Goal: Information Seeking & Learning: Learn about a topic

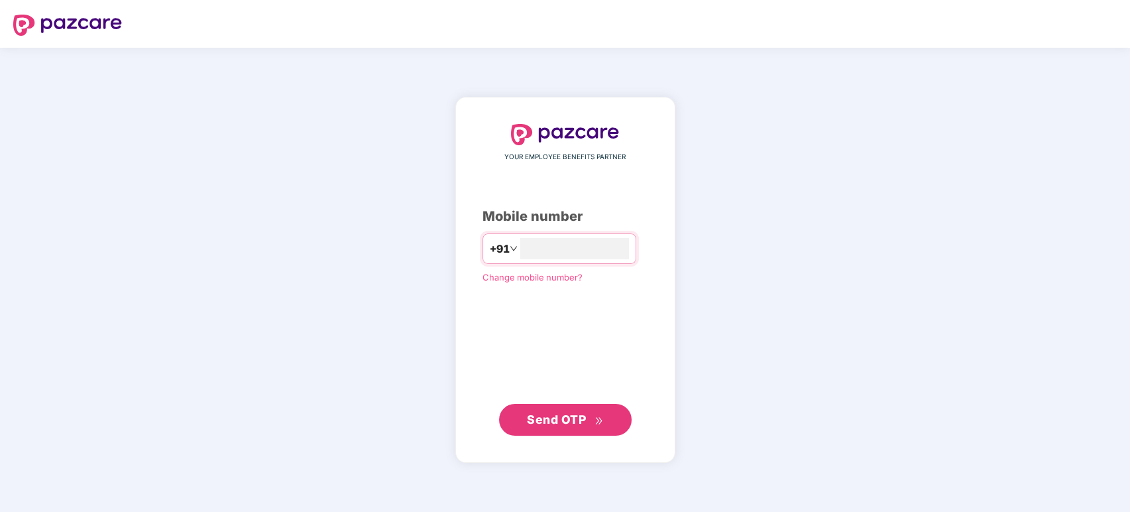
type input "**********"
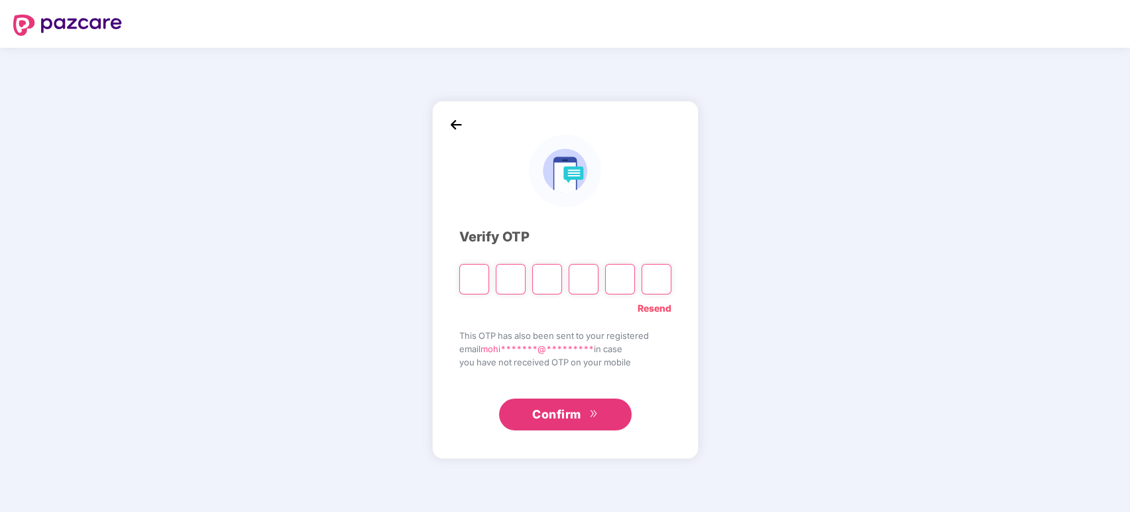
type input "*"
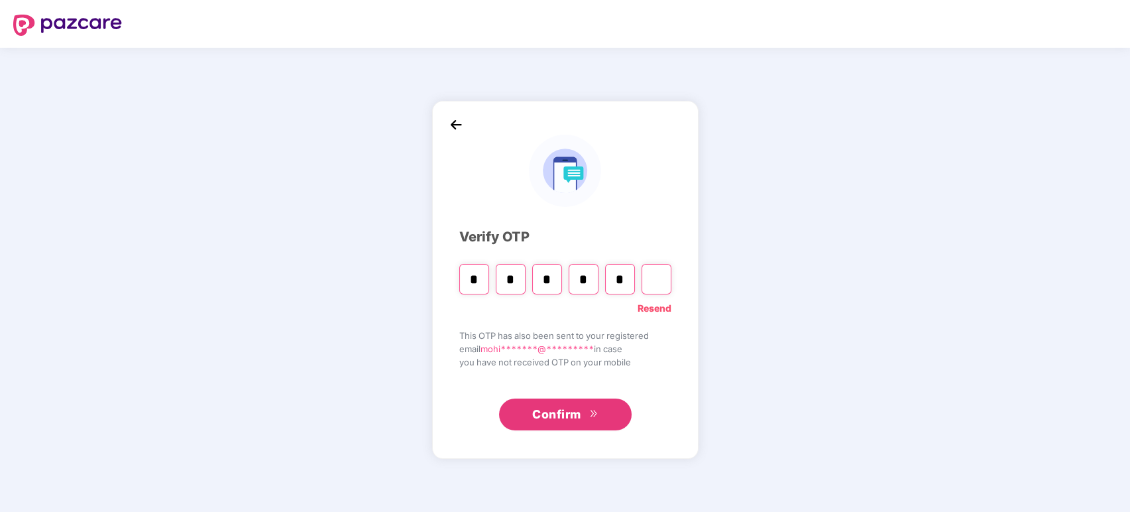
type input "*"
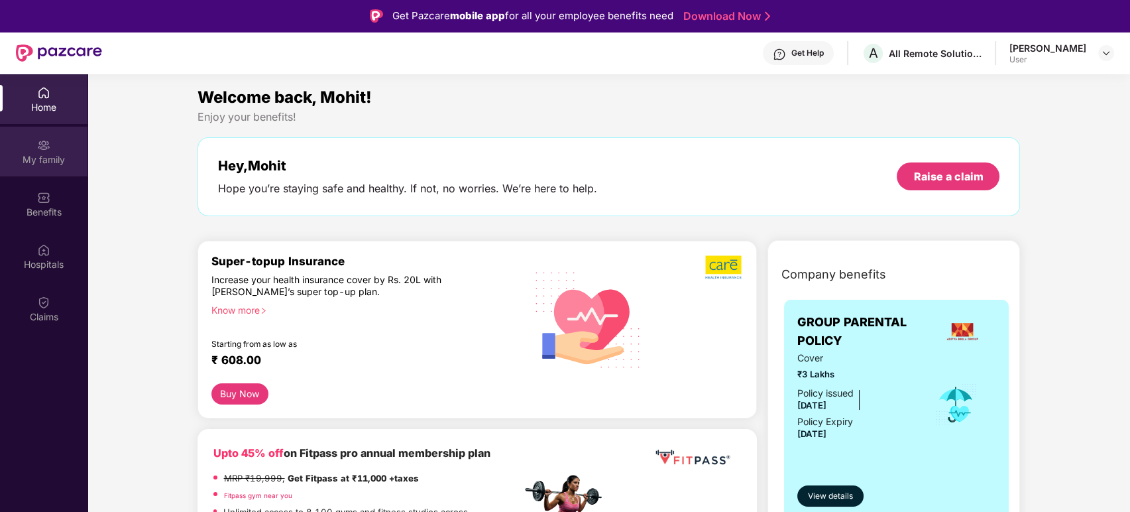
click at [53, 161] on div "My family" at bounding box center [44, 159] width 88 height 13
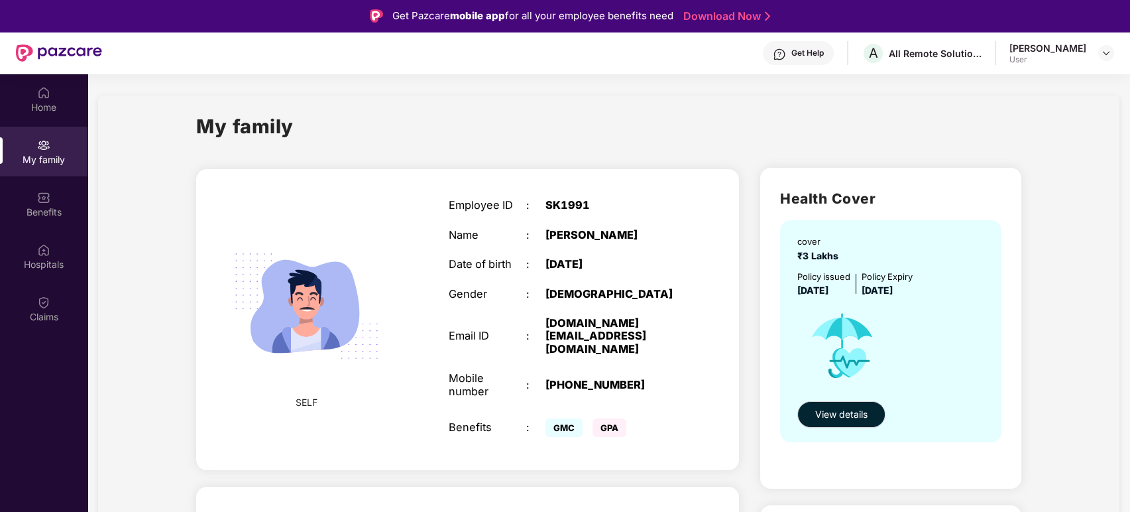
click at [1067, 51] on div "Mohit Gupta" at bounding box center [1048, 48] width 77 height 13
click at [1107, 52] on img at bounding box center [1106, 53] width 11 height 11
click at [589, 142] on div "My family" at bounding box center [608, 134] width 825 height 46
click at [56, 202] on div "Benefits" at bounding box center [44, 204] width 88 height 50
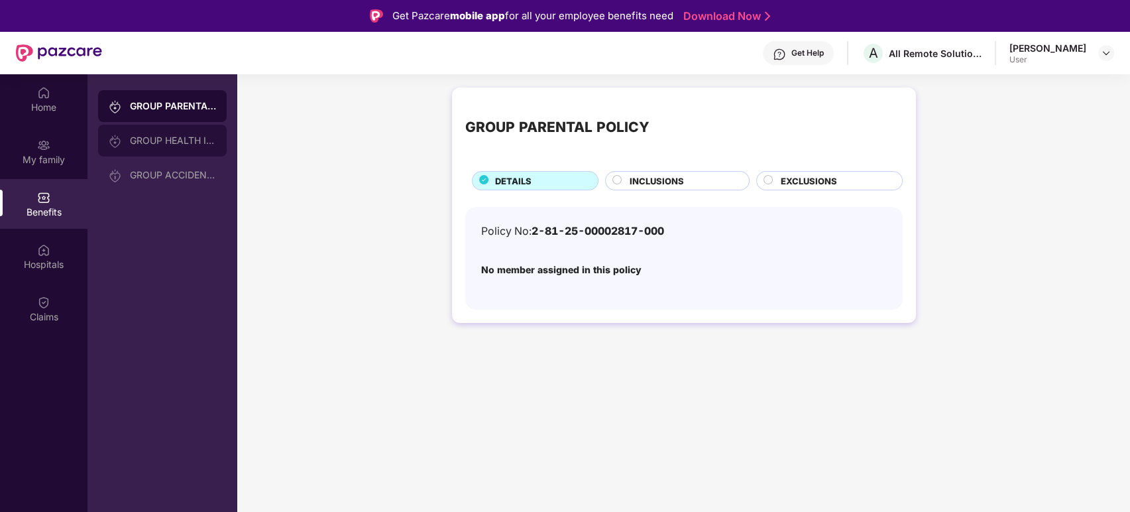
click at [197, 146] on div "GROUP HEALTH INSURANCE" at bounding box center [162, 141] width 129 height 32
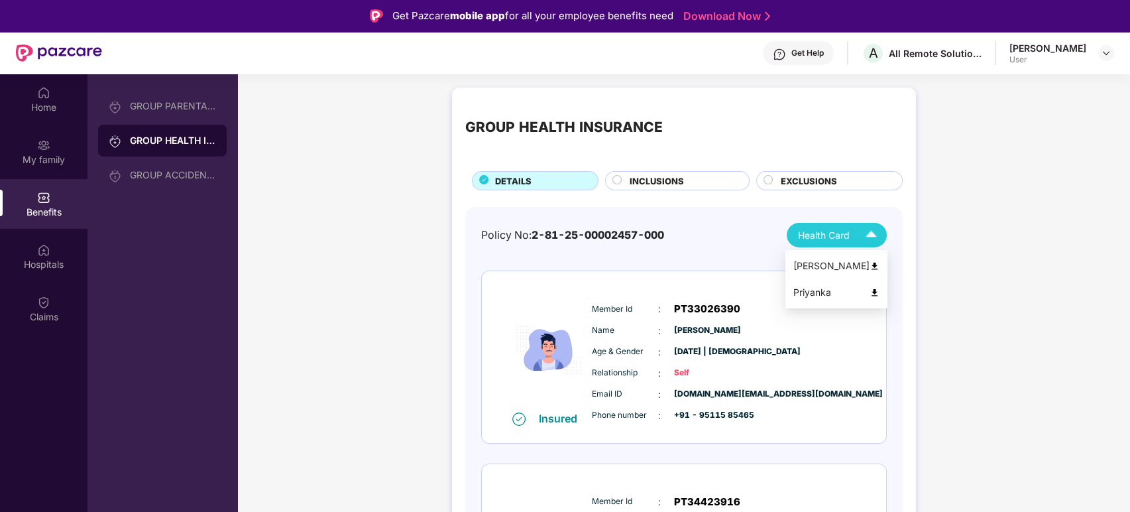
click at [831, 268] on div "Mohit Gupta" at bounding box center [837, 266] width 86 height 15
click at [867, 235] on img at bounding box center [871, 234] width 23 height 23
click at [855, 290] on div "Priyanka" at bounding box center [837, 292] width 86 height 15
click at [649, 184] on span "INCLUSIONS" at bounding box center [657, 180] width 54 height 13
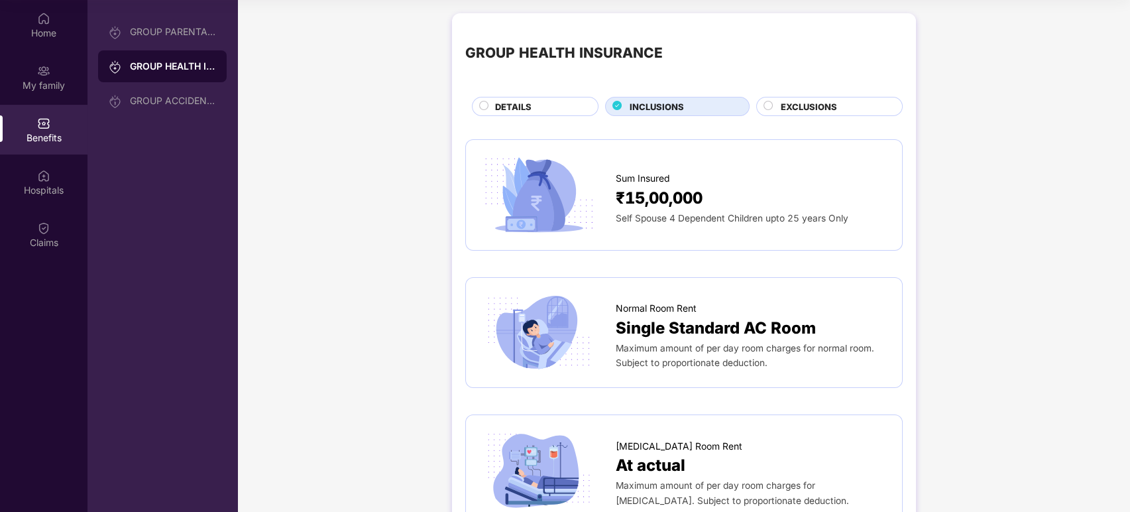
click at [812, 110] on span "EXCLUSIONS" at bounding box center [809, 106] width 56 height 13
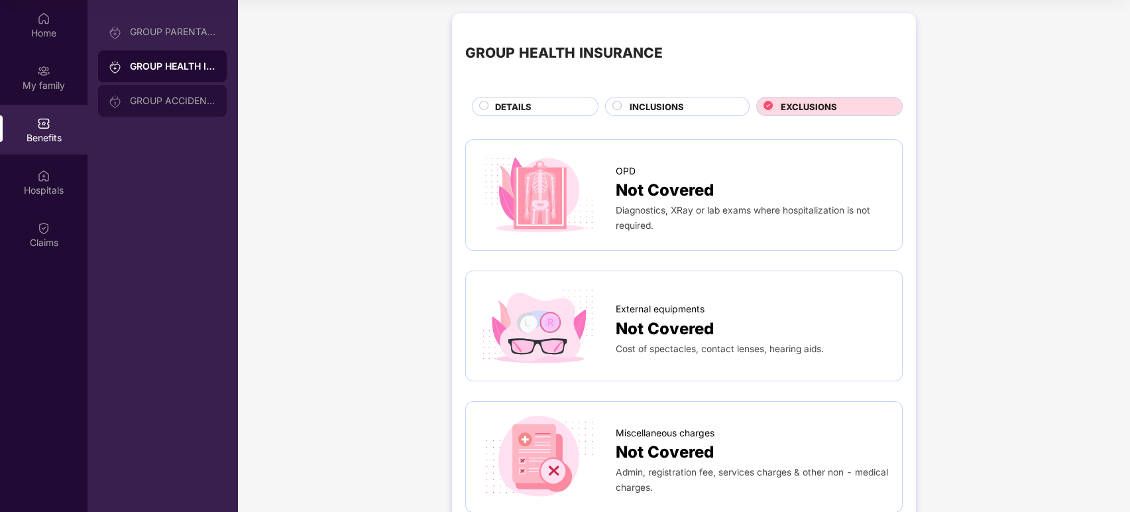
click at [180, 95] on div "GROUP ACCIDENTAL INSURANCE" at bounding box center [173, 100] width 86 height 11
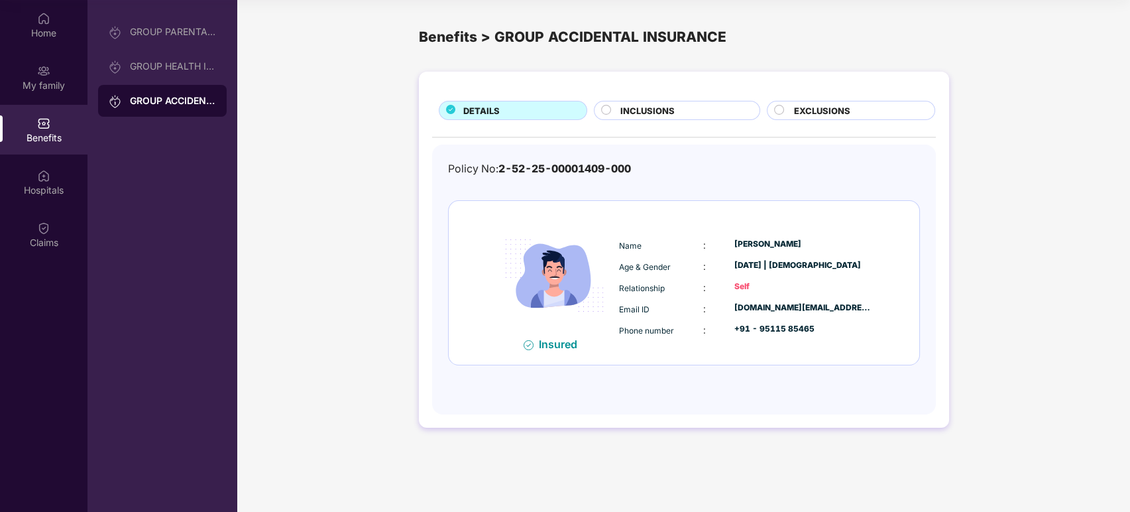
click at [720, 190] on div "Policy No: 2-52-25-00001409-000 Insured Name : Mohit Gupta Age & Gender : 26 Ma…" at bounding box center [684, 272] width 472 height 225
click at [890, 237] on div "Insured Name : Mohit Gupta Age & Gender : 26 May 1996 | Male Relationship : Sel…" at bounding box center [684, 283] width 471 height 164
click at [164, 70] on div "GROUP HEALTH INSURANCE" at bounding box center [173, 66] width 86 height 11
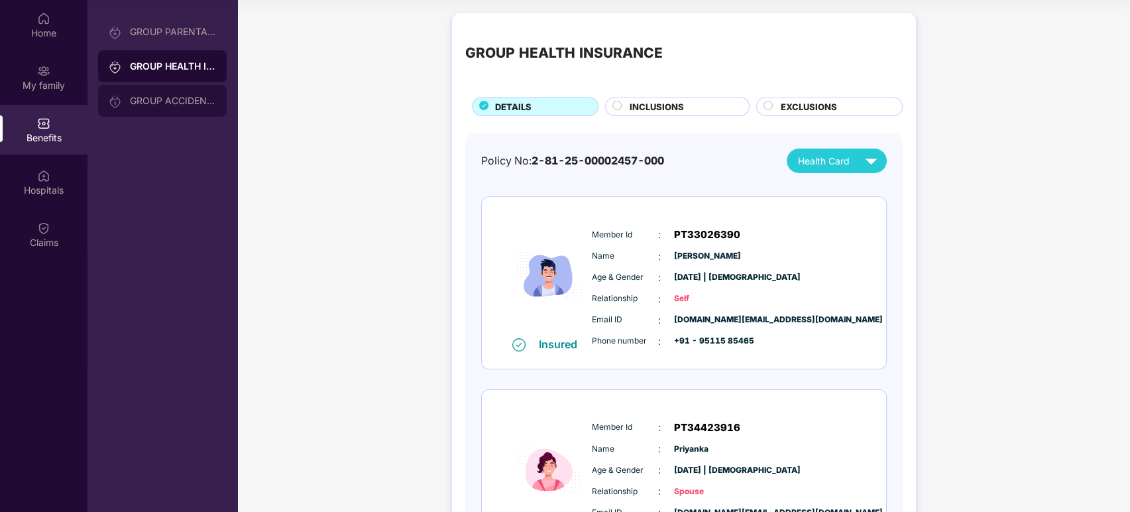
click at [170, 99] on div "GROUP ACCIDENTAL INSURANCE" at bounding box center [173, 100] width 86 height 11
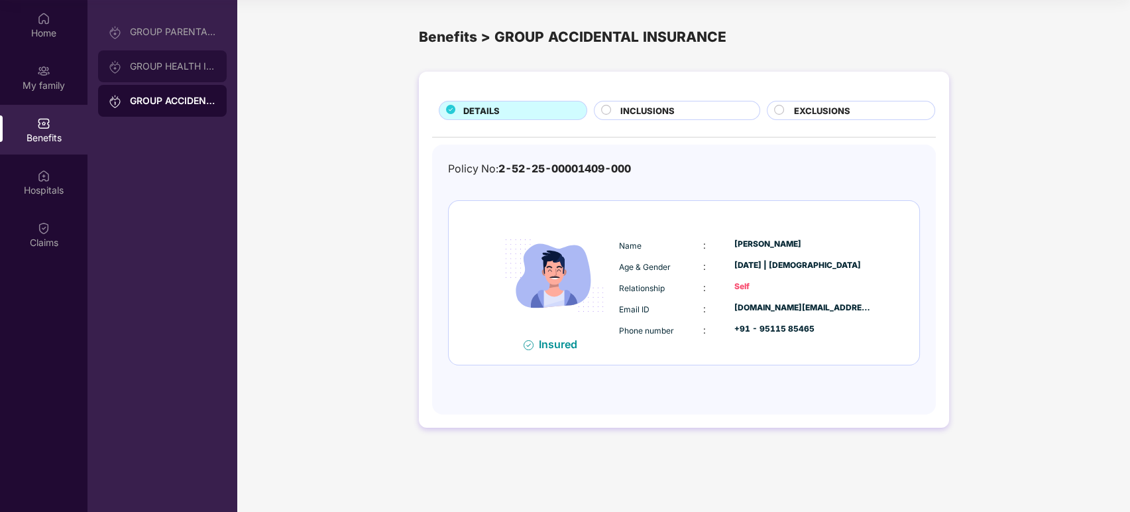
click at [198, 66] on div "GROUP HEALTH INSURANCE" at bounding box center [173, 66] width 86 height 11
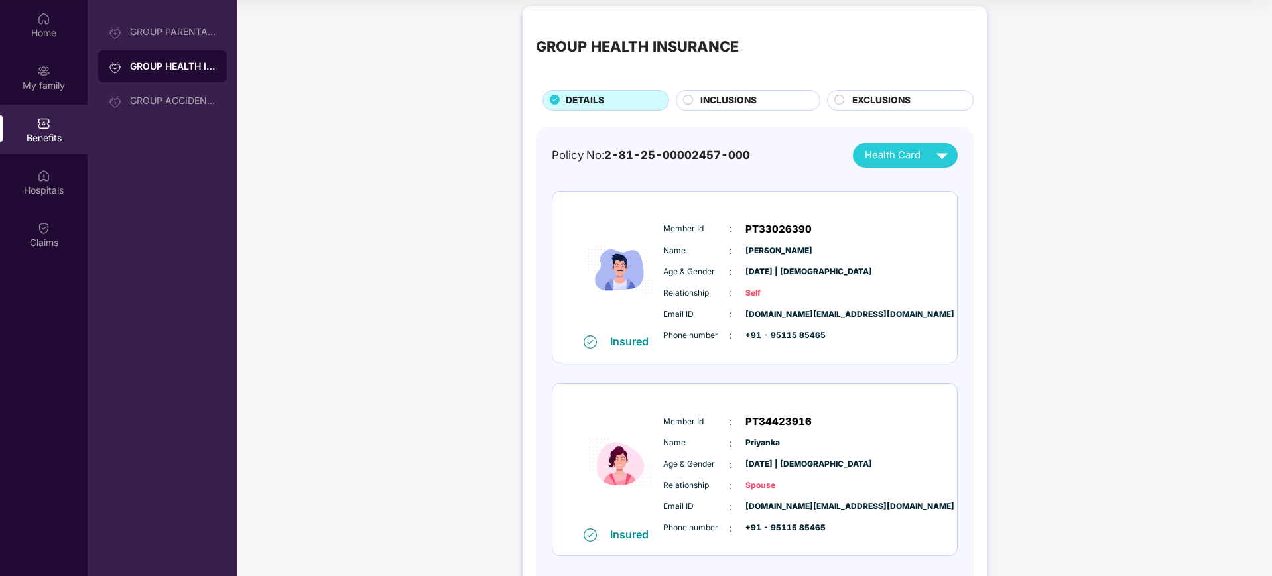
scroll to position [7, 0]
click at [734, 104] on span "INCLUSIONS" at bounding box center [728, 101] width 56 height 15
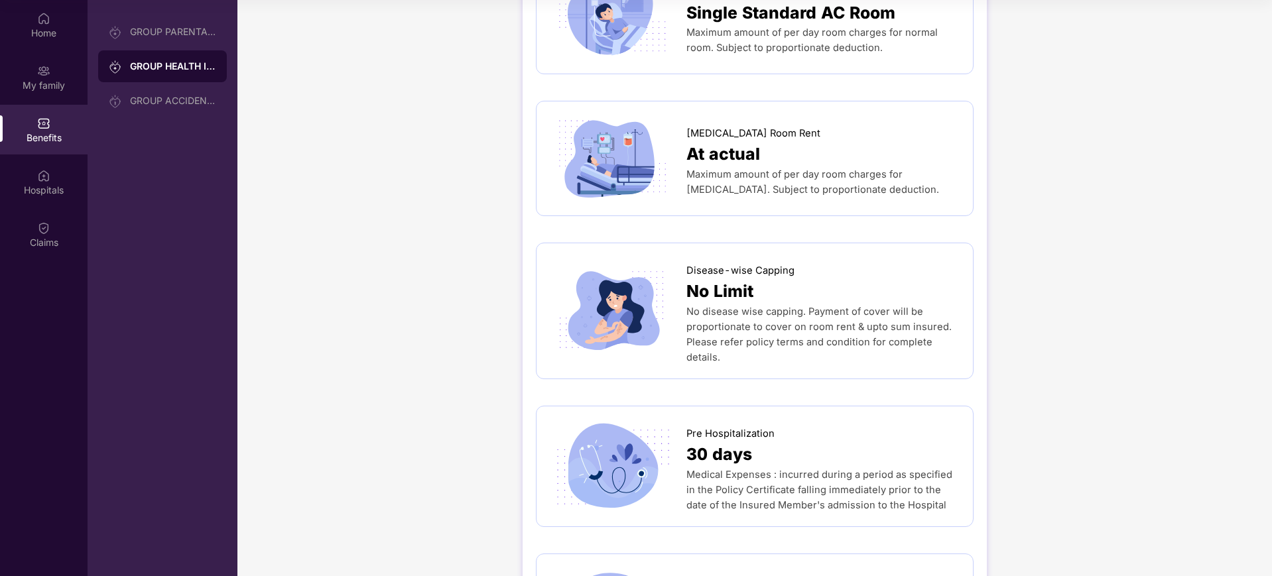
scroll to position [0, 0]
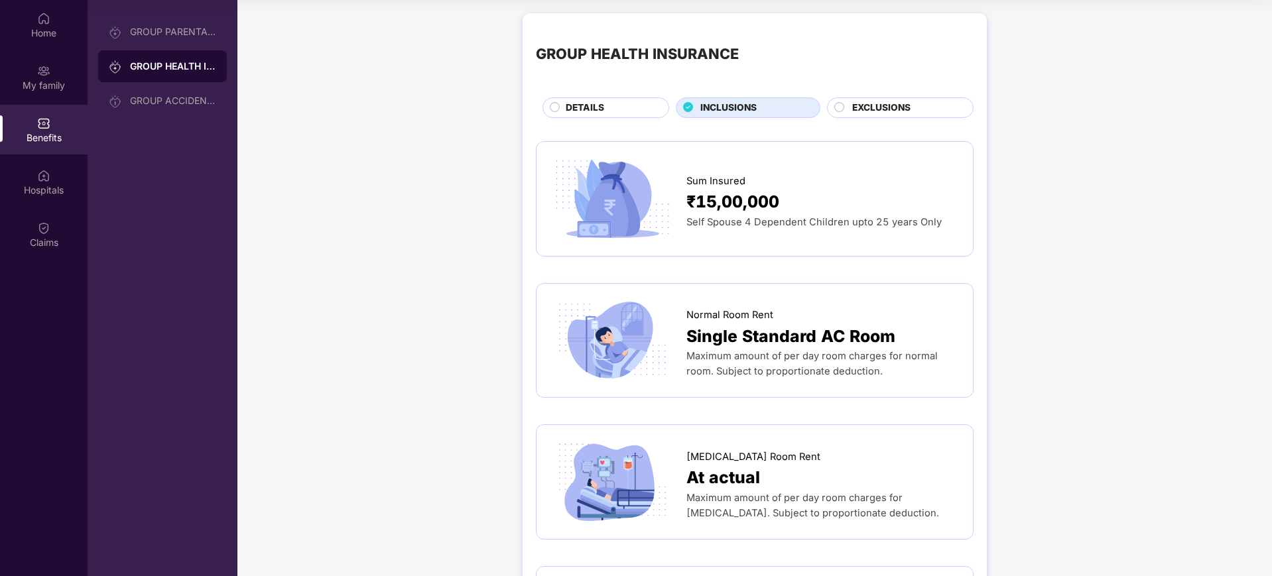
click at [869, 98] on div "EXCLUSIONS" at bounding box center [900, 107] width 147 height 21
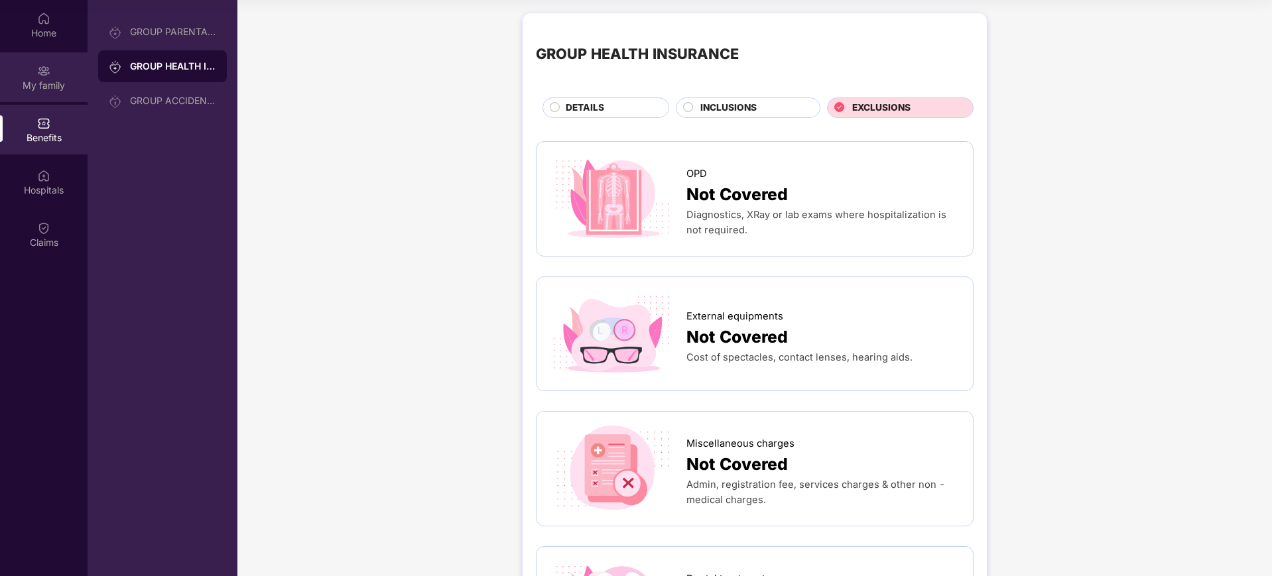
click at [44, 94] on div "My family" at bounding box center [44, 77] width 88 height 50
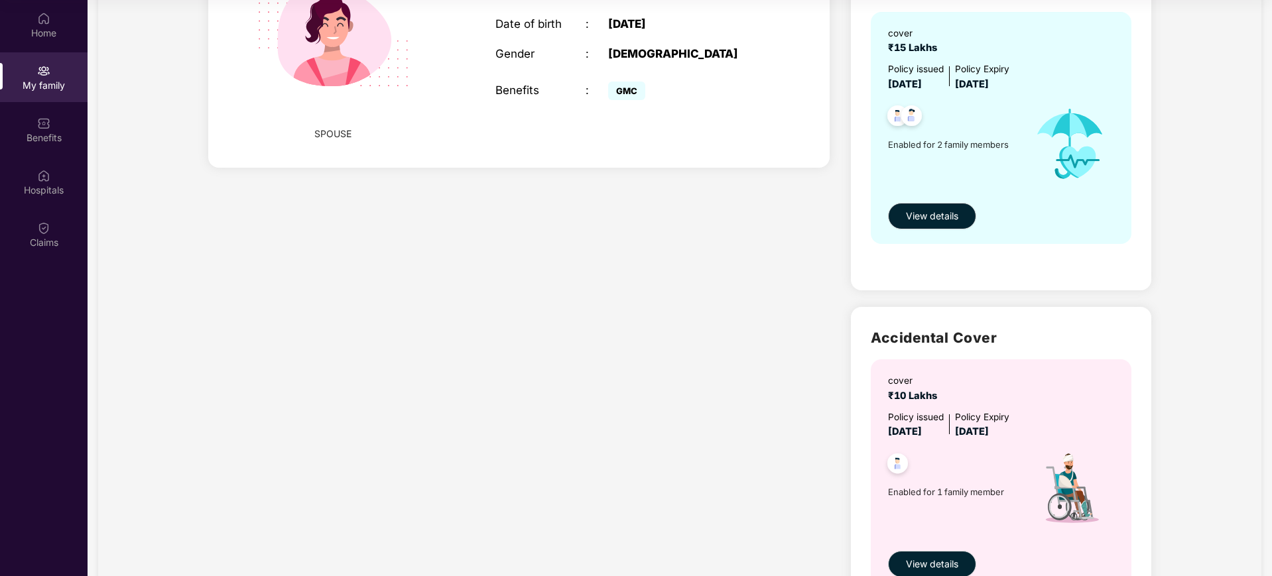
scroll to position [485, 0]
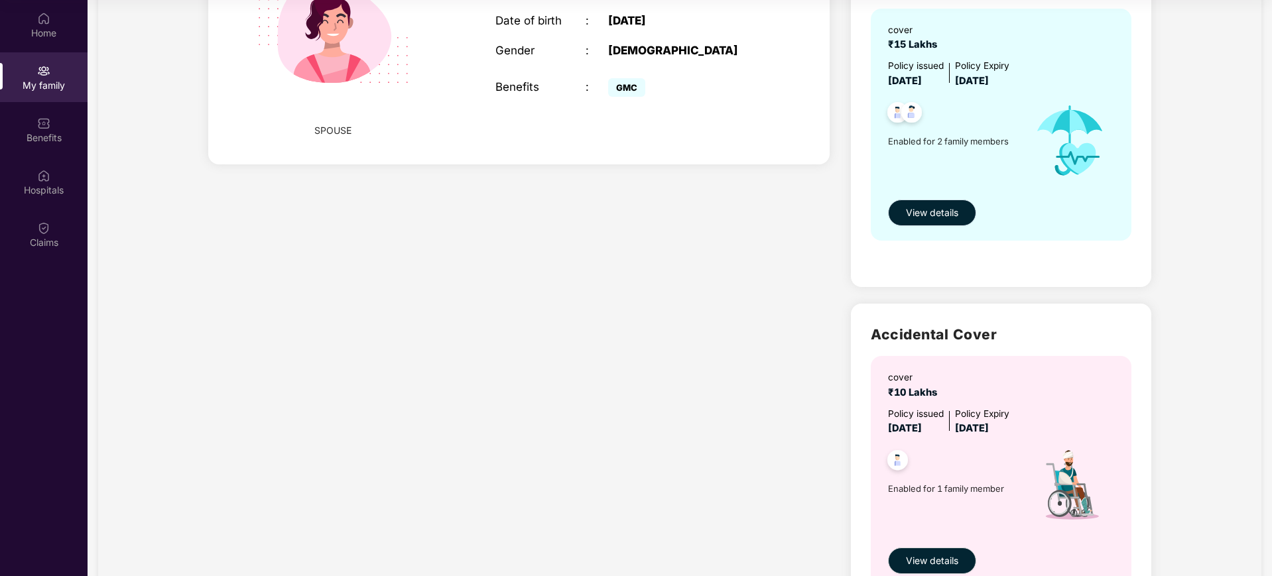
click at [924, 210] on span "View details" at bounding box center [932, 213] width 52 height 15
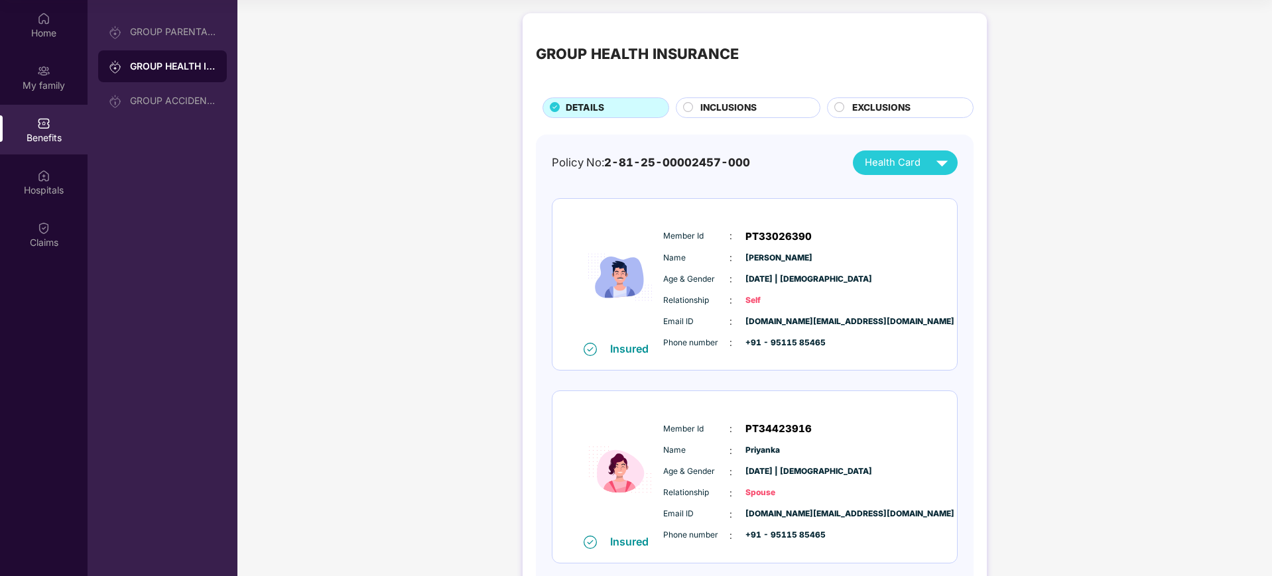
click at [691, 109] on circle at bounding box center [688, 106] width 9 height 9
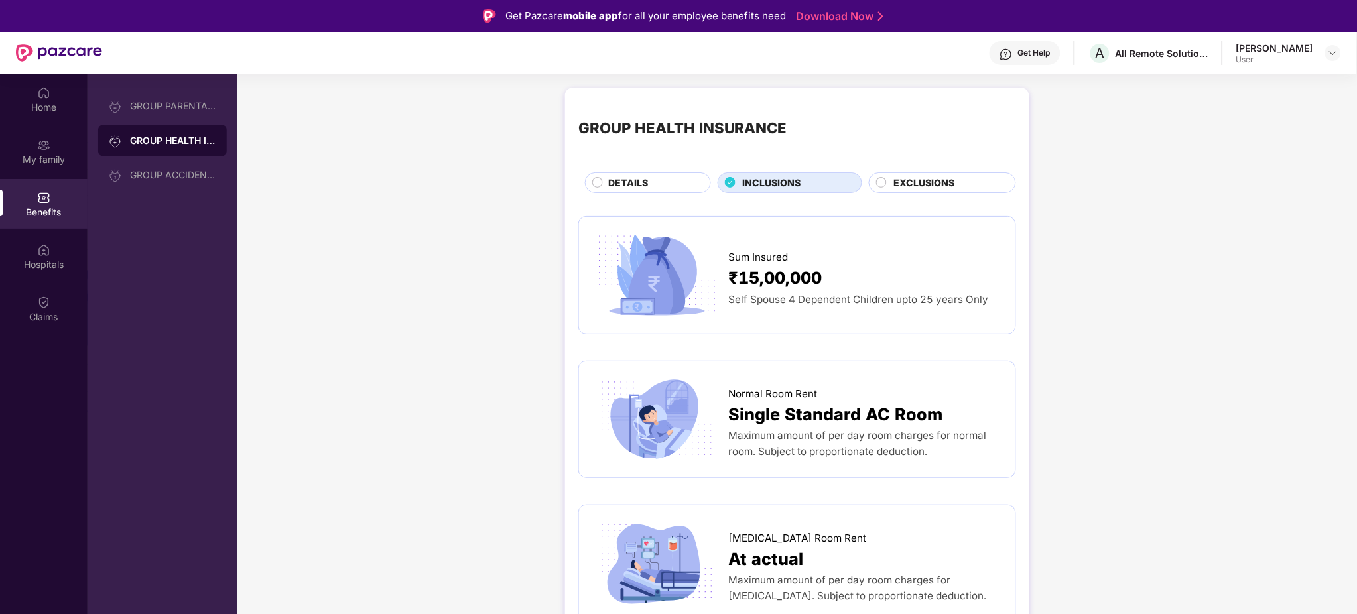
click at [927, 189] on span "EXCLUSIONS" at bounding box center [924, 183] width 61 height 15
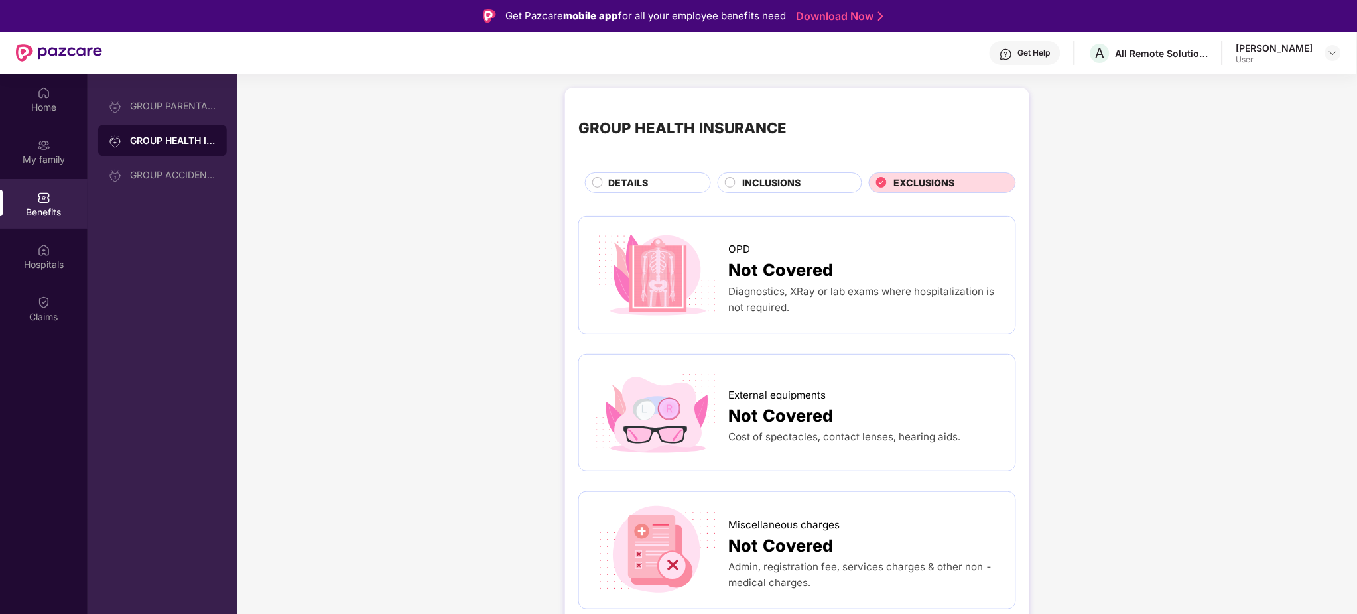
click at [170, 170] on div "GROUP ACCIDENTAL INSURANCE" at bounding box center [173, 175] width 86 height 11
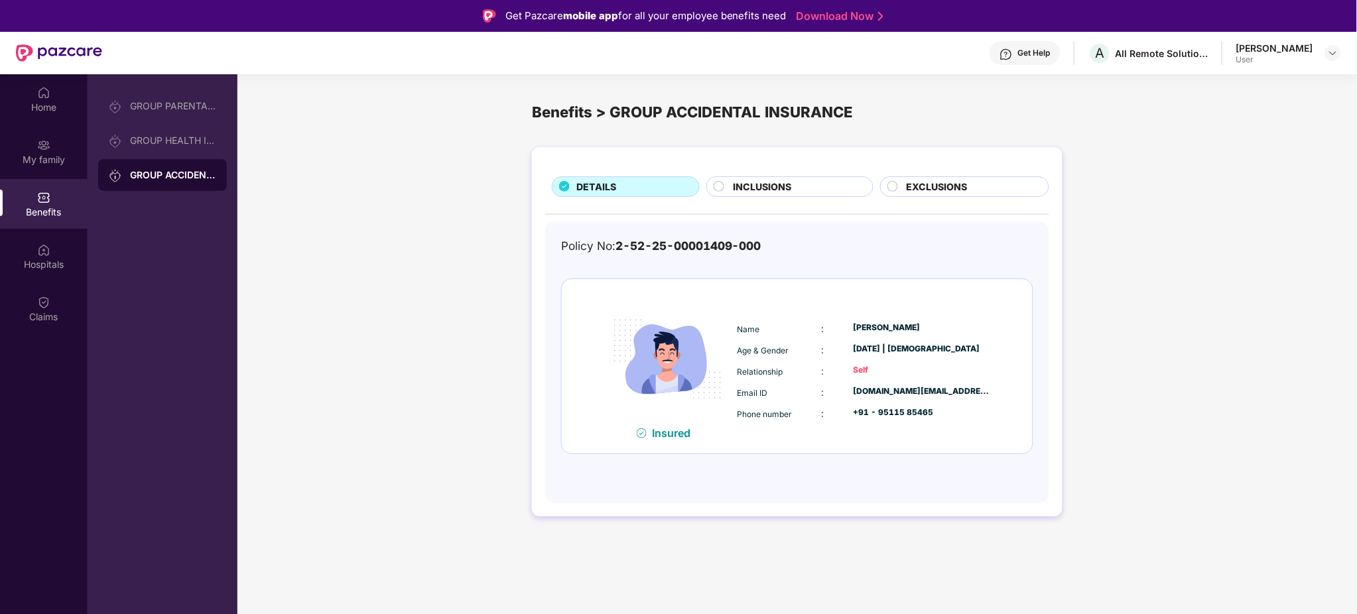
click at [720, 191] on div at bounding box center [719, 188] width 13 height 15
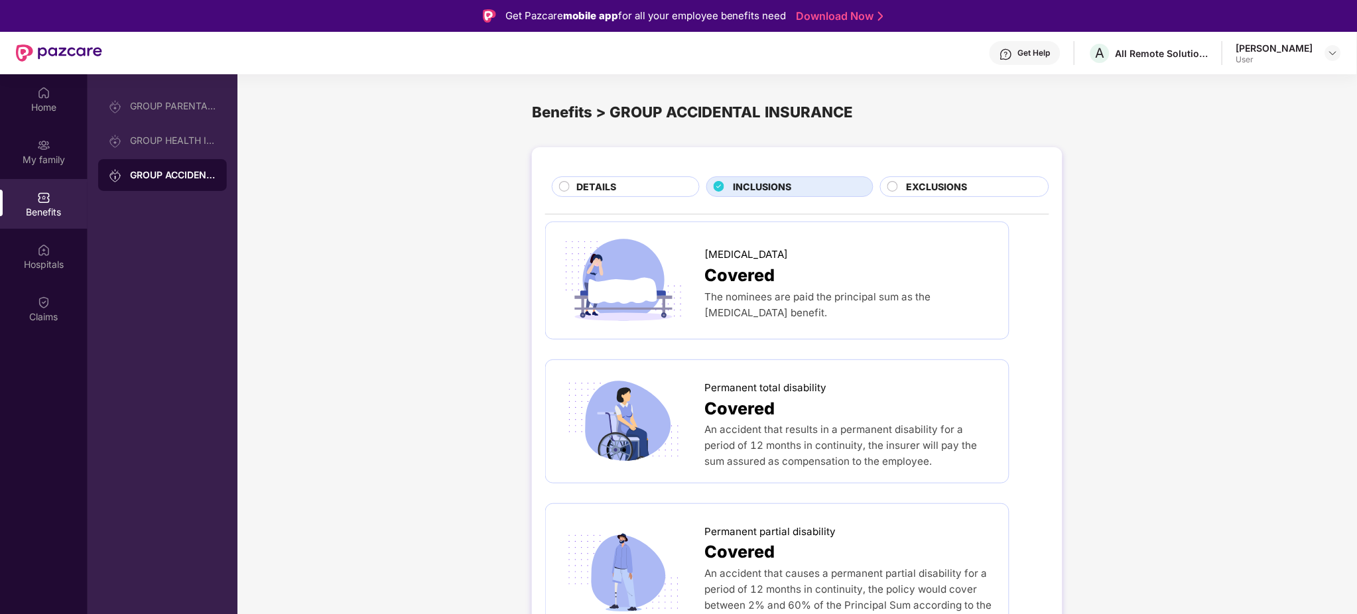
click at [885, 182] on div "EXCLUSIONS" at bounding box center [964, 186] width 169 height 21
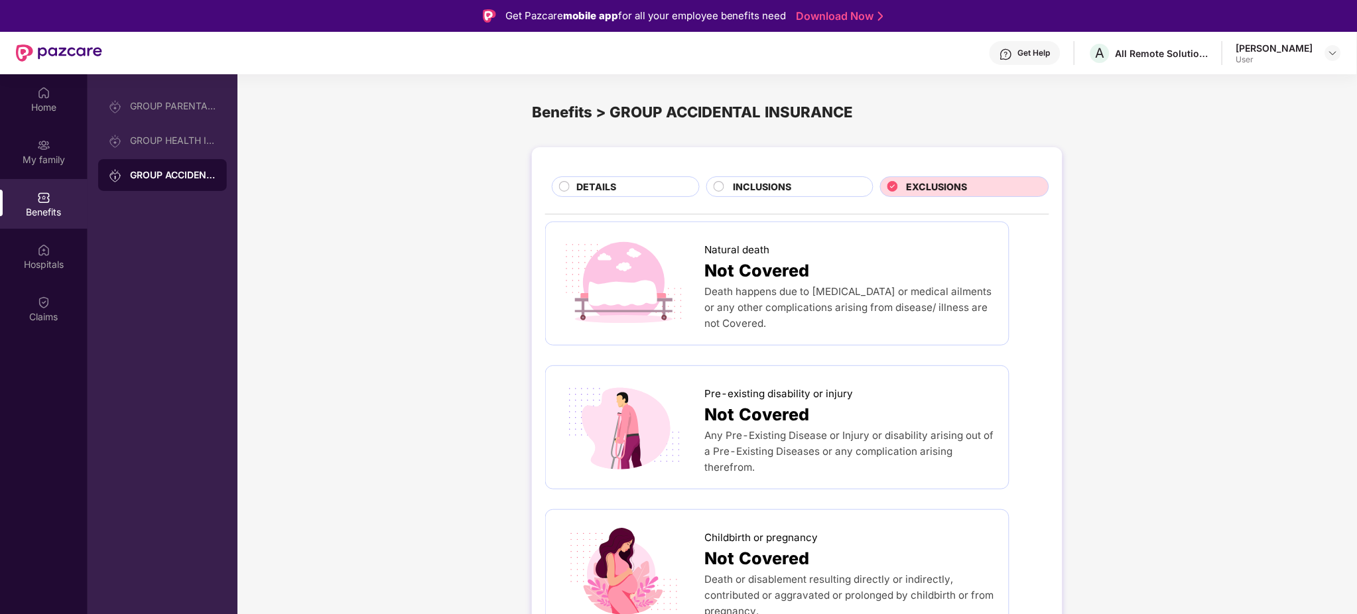
click at [179, 148] on div "GROUP HEALTH INSURANCE" at bounding box center [162, 141] width 129 height 32
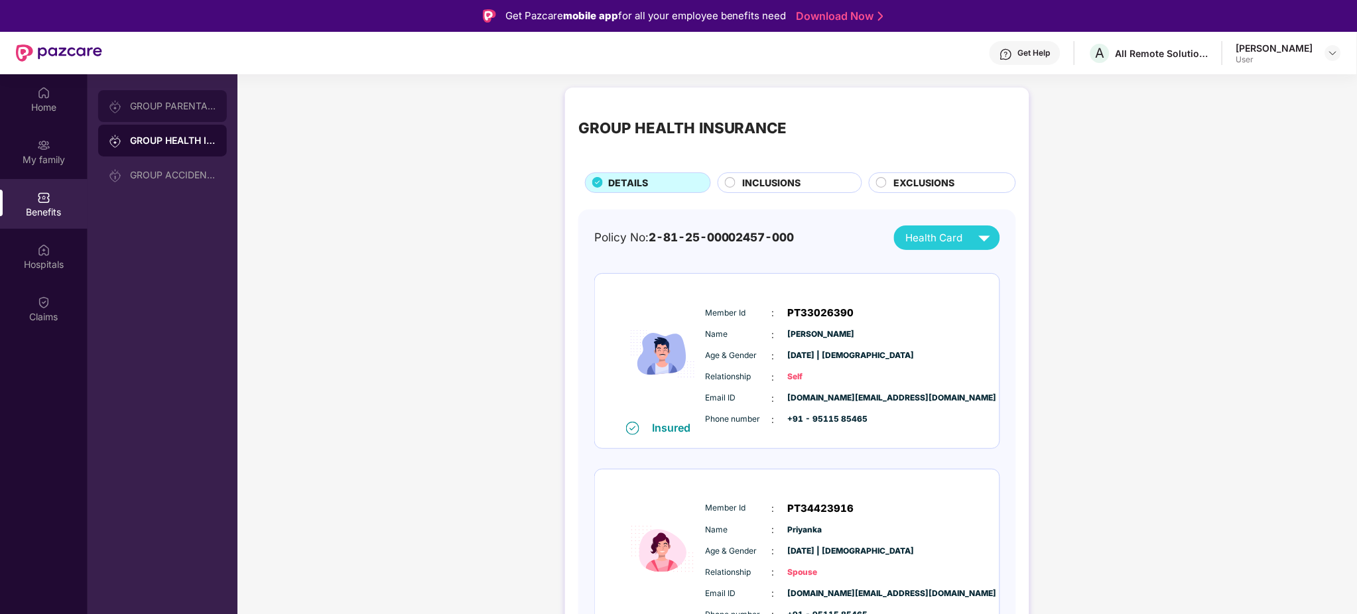
click at [172, 96] on div "GROUP PARENTAL POLICY" at bounding box center [162, 106] width 129 height 32
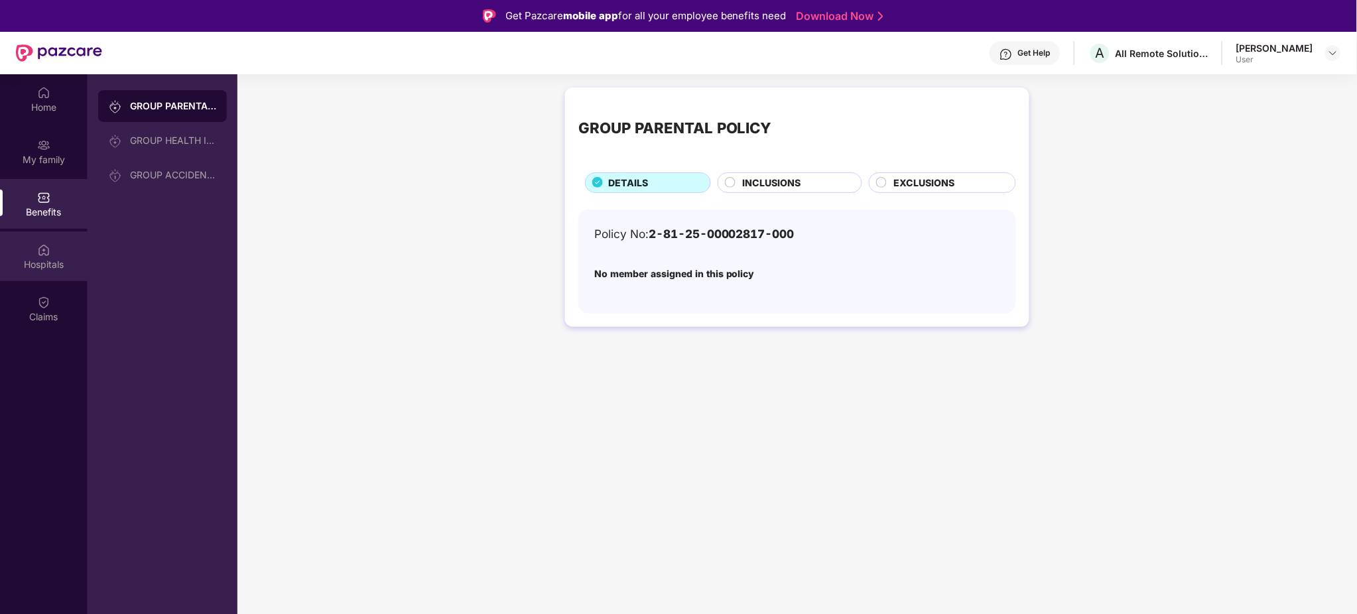
click at [50, 240] on div "Hospitals" at bounding box center [44, 256] width 88 height 50
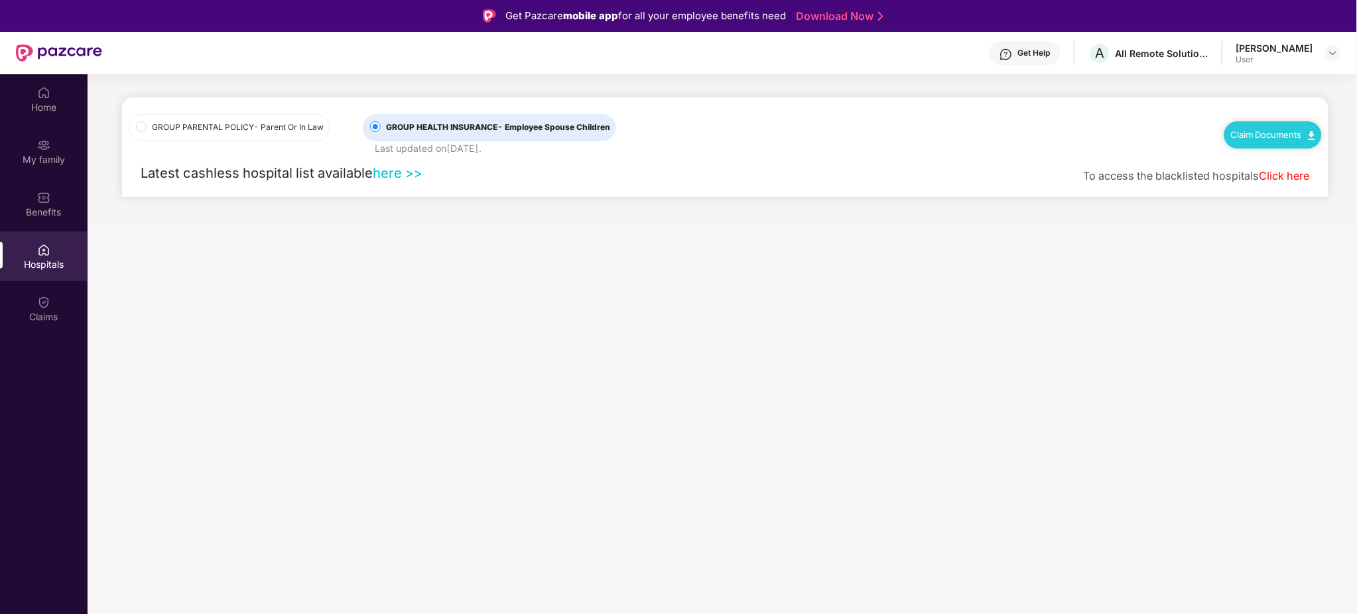
click at [393, 170] on link "here >>" at bounding box center [398, 172] width 50 height 17
